Goal: Transaction & Acquisition: Purchase product/service

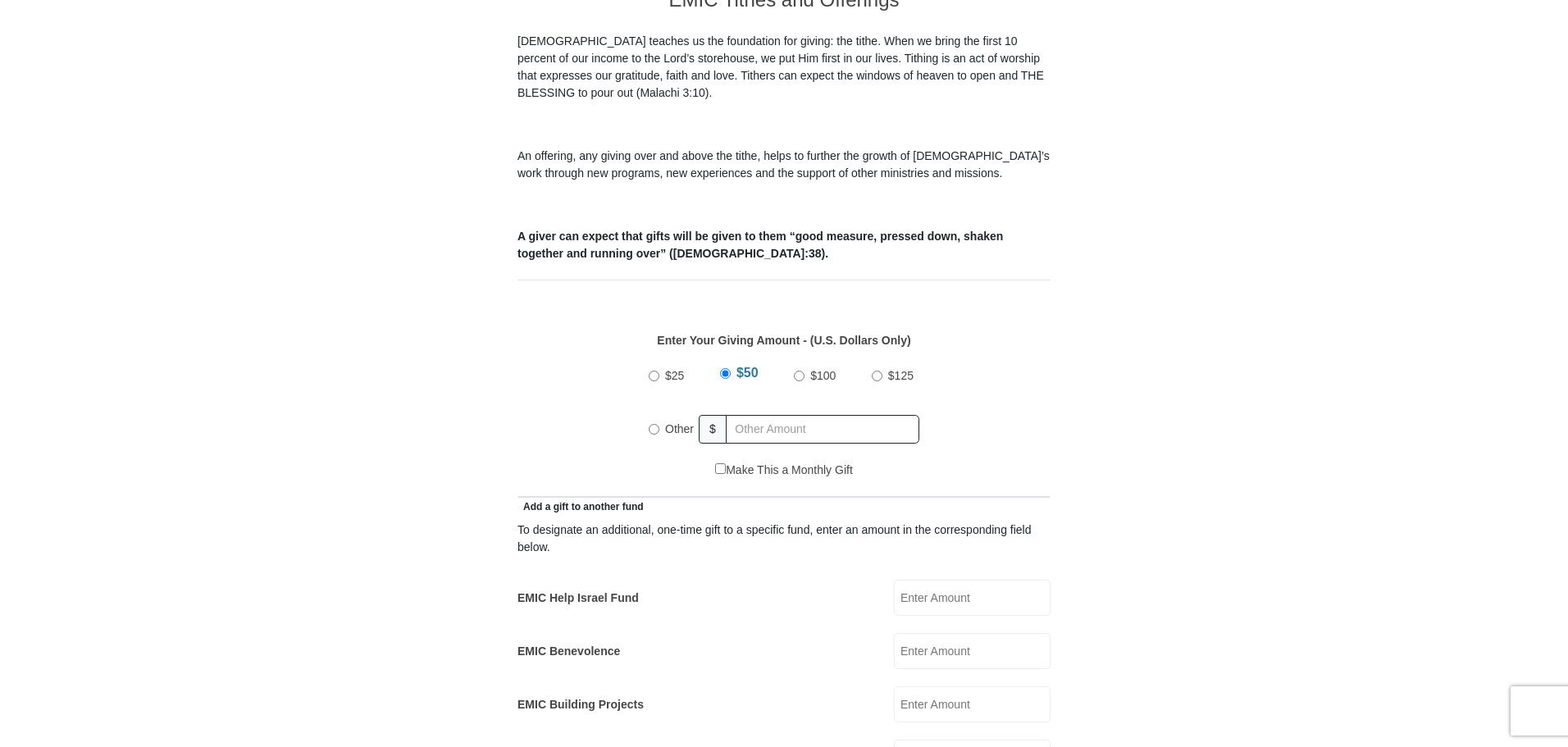
scroll to position [490, 0]
click at [650, 422] on input "Other" at bounding box center [654, 427] width 11 height 11
radio input "true"
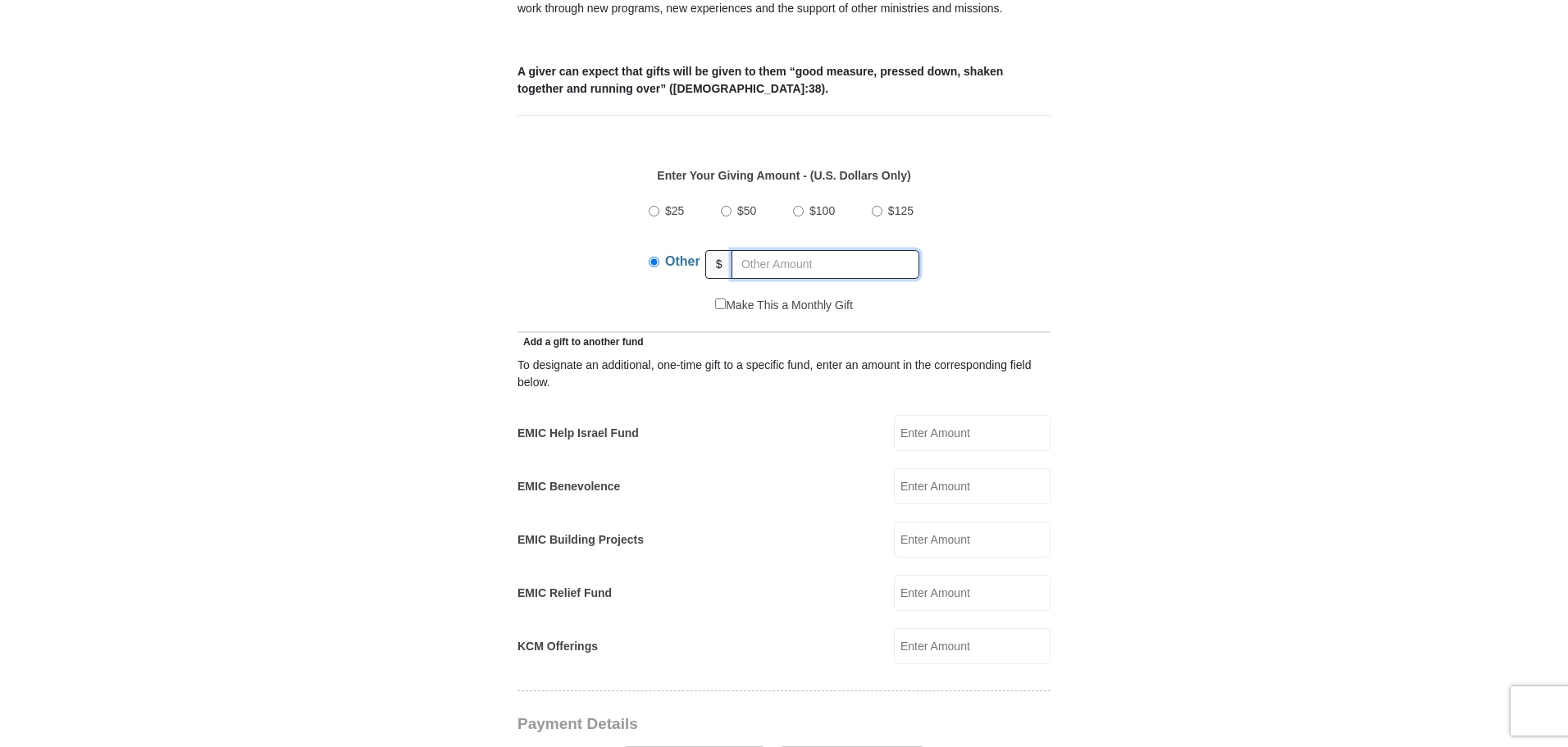
scroll to position [654, 0]
click at [917, 582] on input "EMIC Relief Fund" at bounding box center [972, 591] width 157 height 36
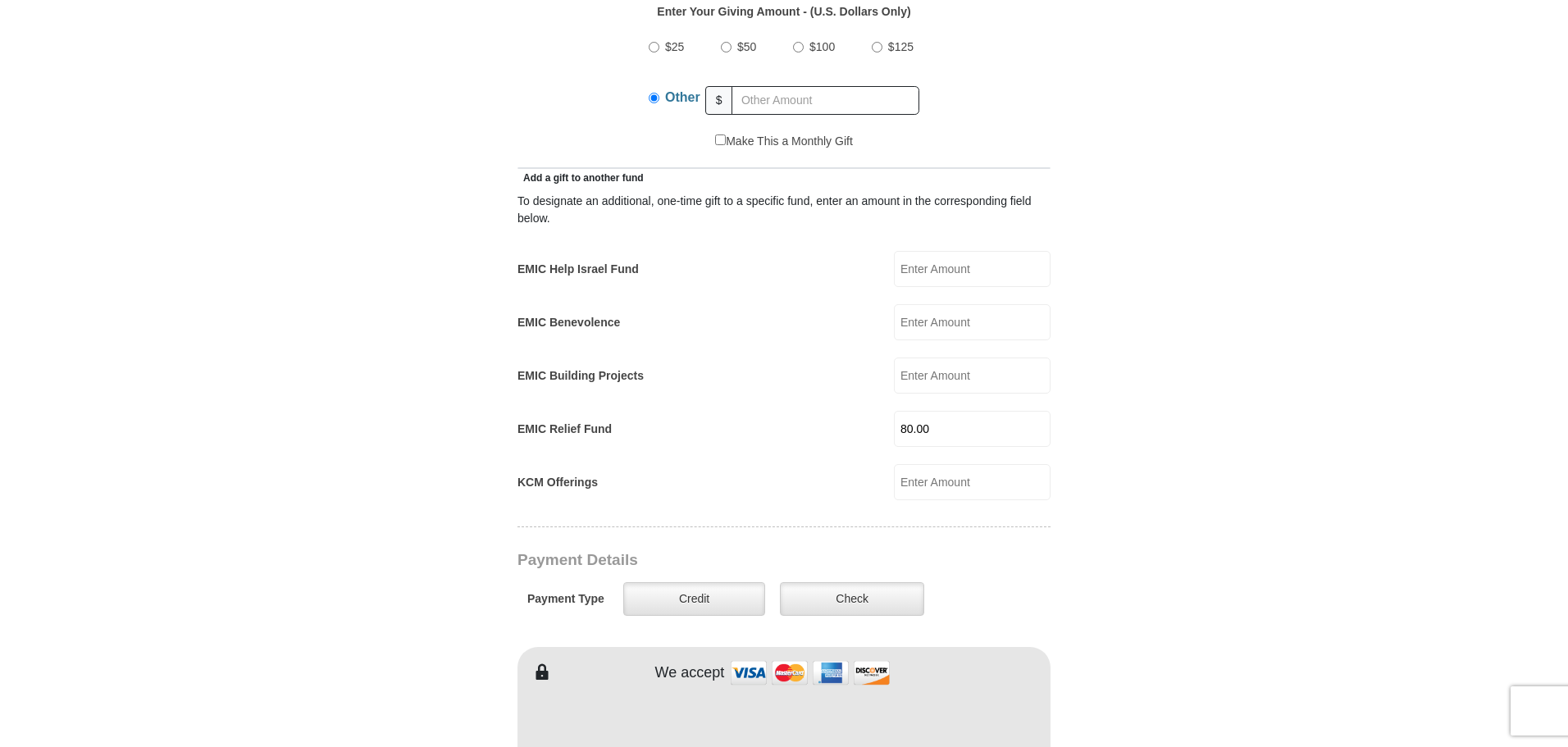
scroll to position [818, 0]
type input "80.00"
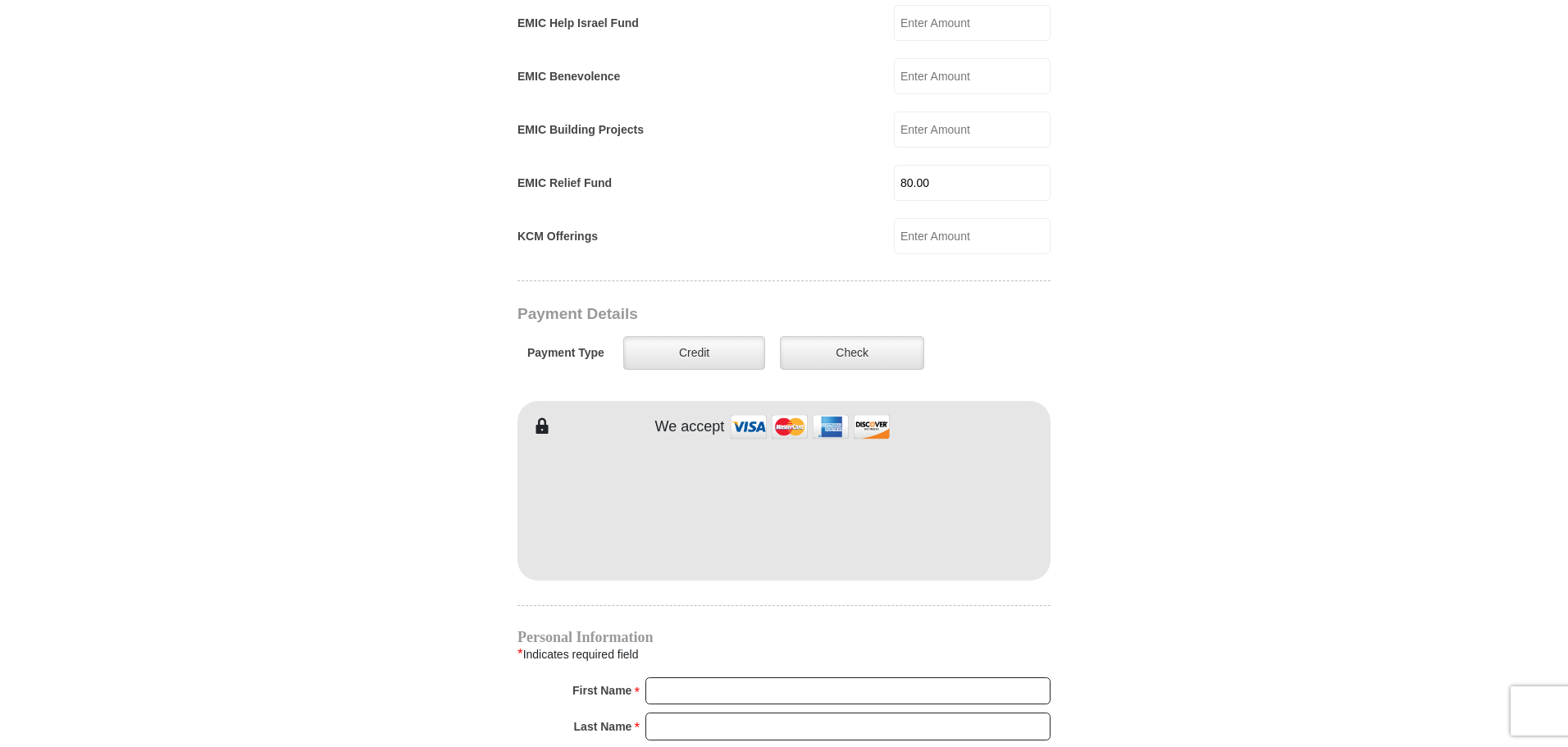
scroll to position [1064, 0]
click at [670, 676] on input "First Name *" at bounding box center [848, 690] width 405 height 28
type input "Dent"
type input "Timberman"
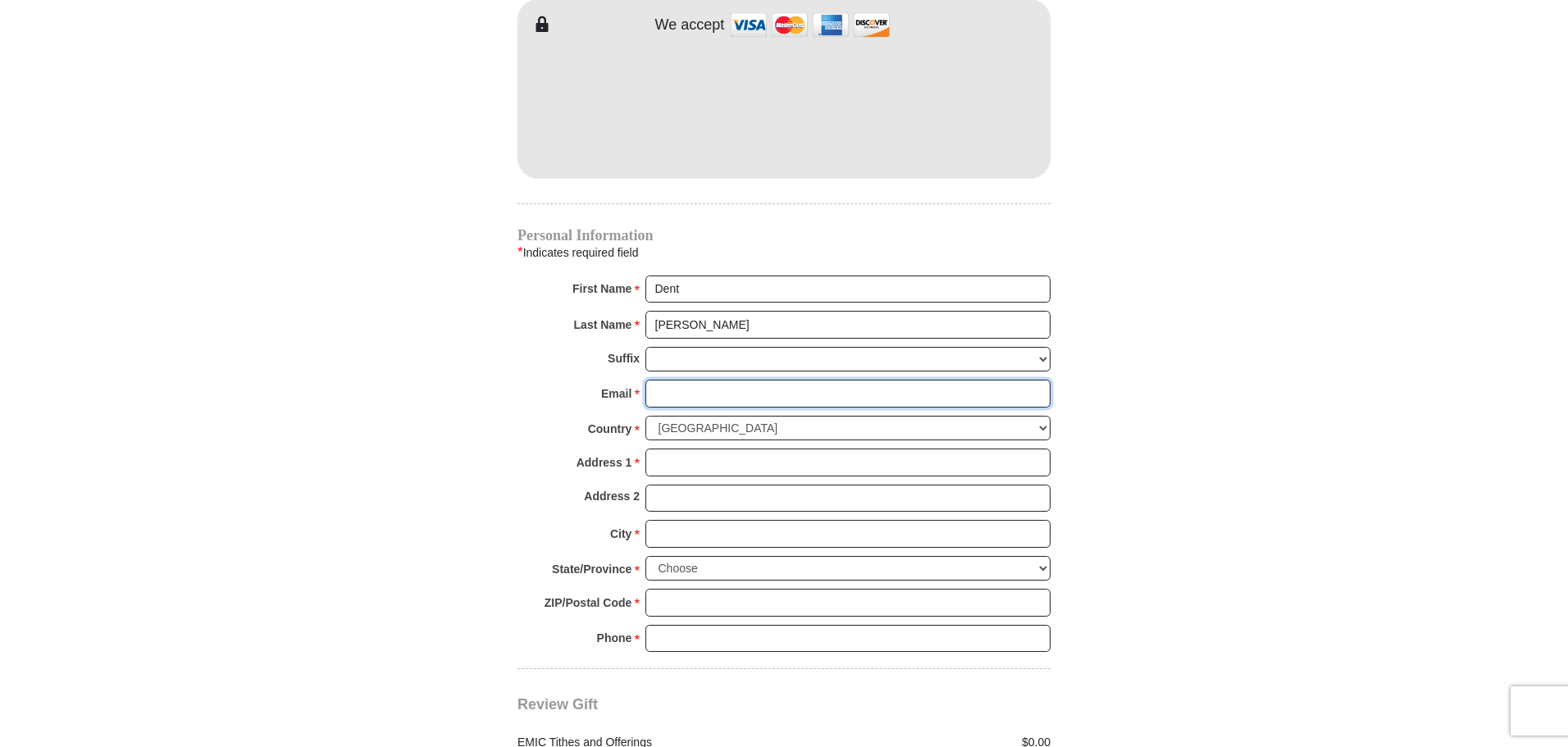
scroll to position [1466, 0]
type input "denttimberman@gmail.com"
click at [667, 448] on input "Address 1 *" at bounding box center [848, 462] width 405 height 28
type input "P O Box 1374"
click at [678, 519] on input "City *" at bounding box center [848, 533] width 405 height 28
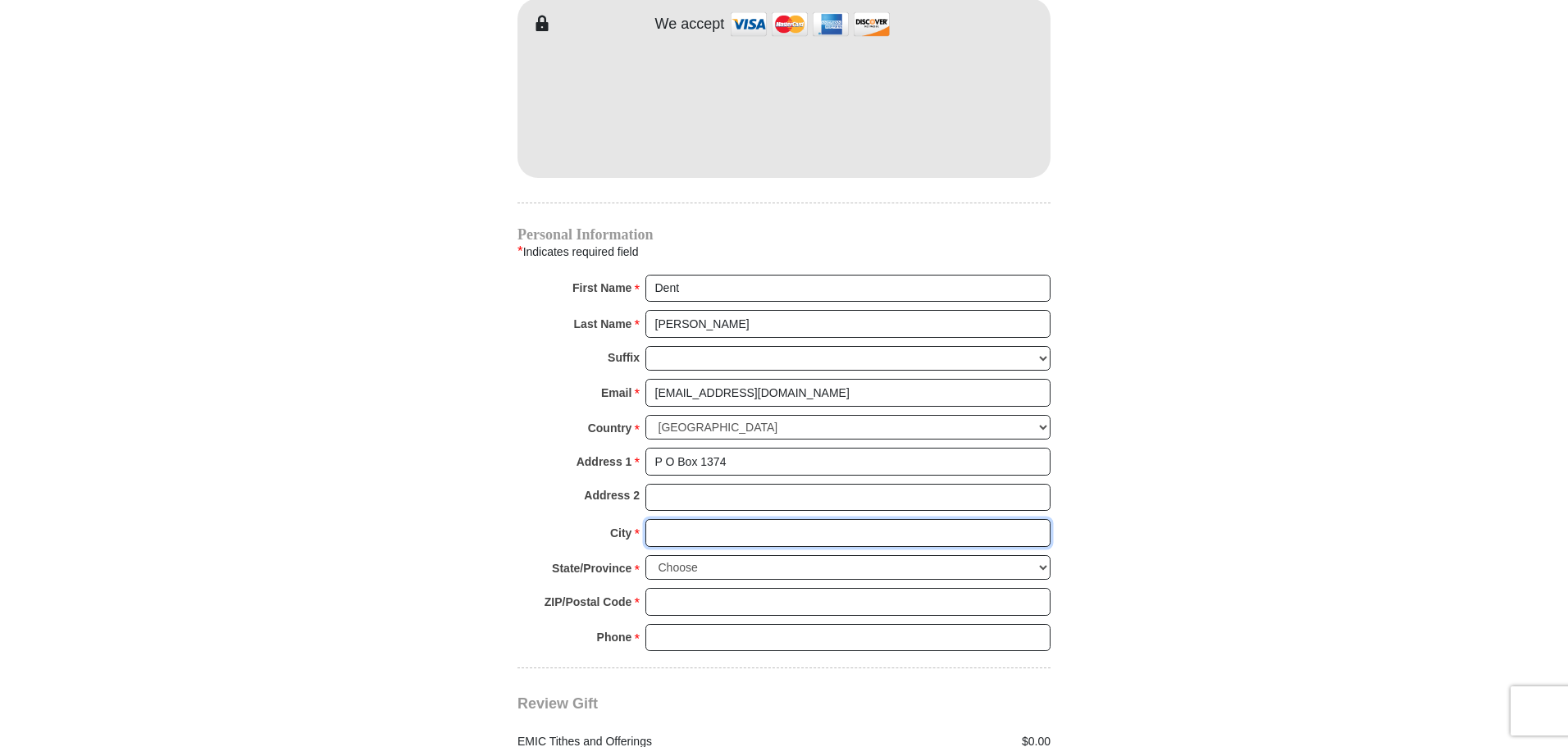
type input "Springtown"
click at [663, 555] on select "Choose Alabama Alaska American Samoa Arizona Arkansas Armed Forces Americas Arm…" at bounding box center [848, 568] width 405 height 25
select select "TX"
click at [645, 555] on select "Choose Alabama Alaska American Samoa Arizona Arkansas Armed Forces Americas Arm…" at bounding box center [848, 568] width 405 height 25
click at [669, 587] on input "ZIP/Postal Code *" at bounding box center [848, 601] width 405 height 28
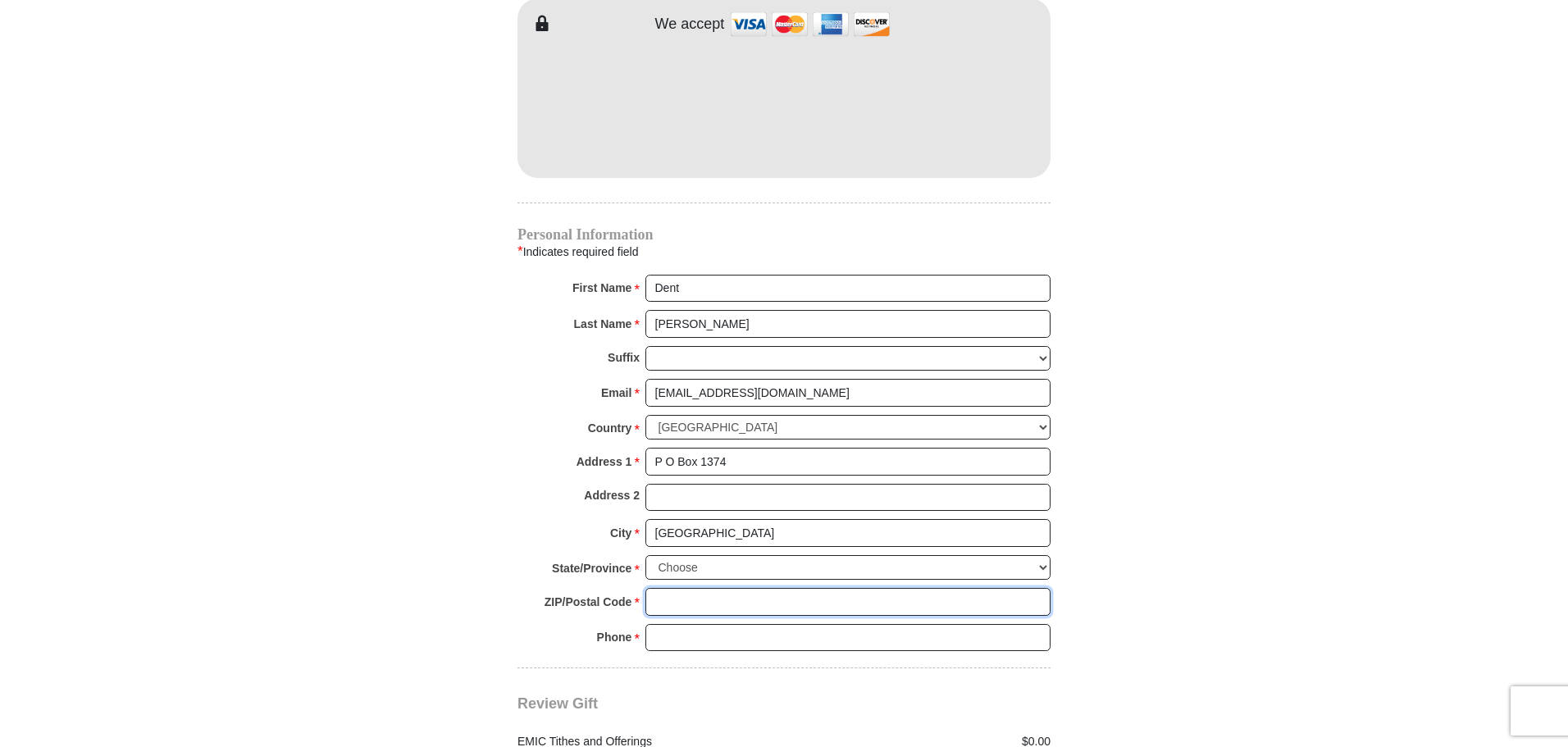
type input "76082"
click at [687, 623] on input "Phone * *" at bounding box center [848, 637] width 405 height 28
type input "3073591128"
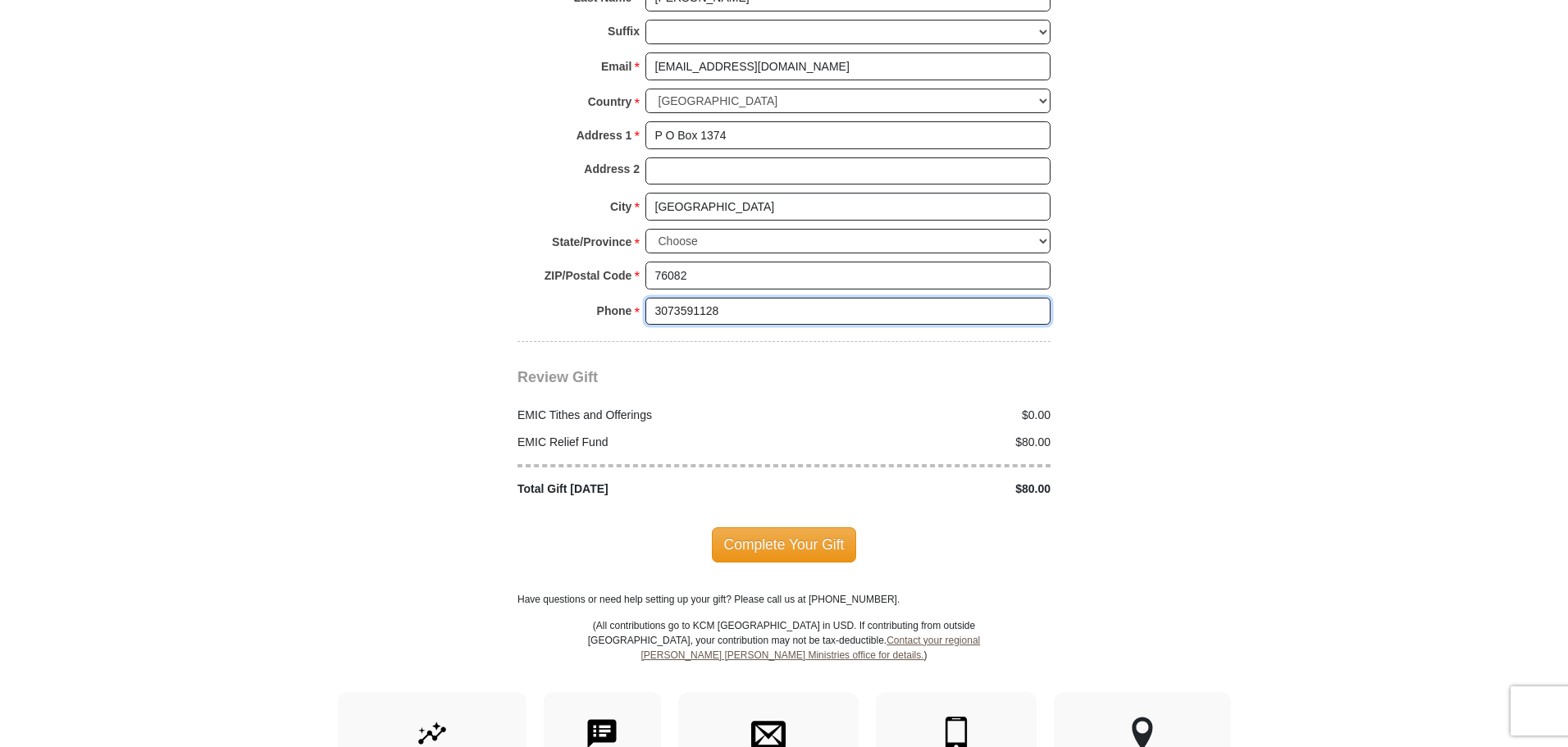
scroll to position [1793, 0]
click at [800, 526] on span "Complete Your Gift" at bounding box center [784, 542] width 145 height 34
